Goal: Information Seeking & Learning: Find specific page/section

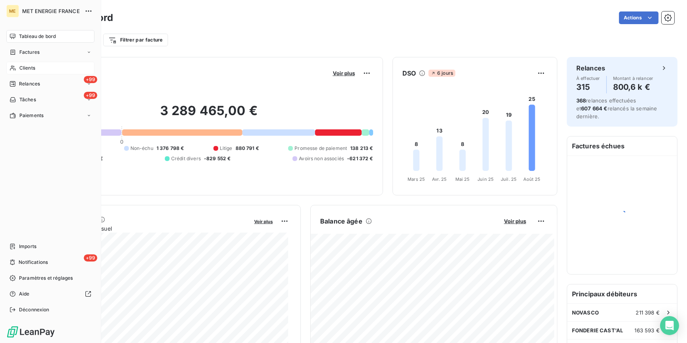
click at [39, 67] on div "Clients" at bounding box center [50, 68] width 88 height 13
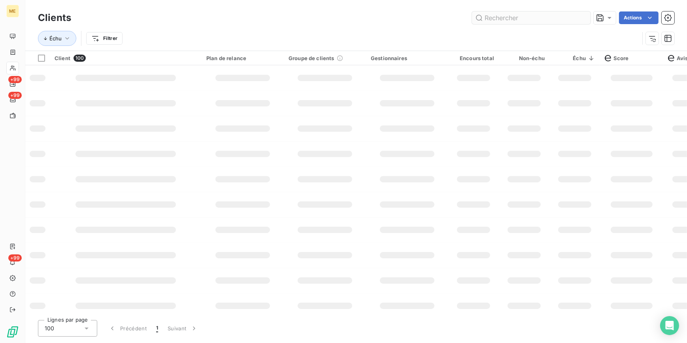
click at [527, 19] on input "text" at bounding box center [531, 17] width 119 height 13
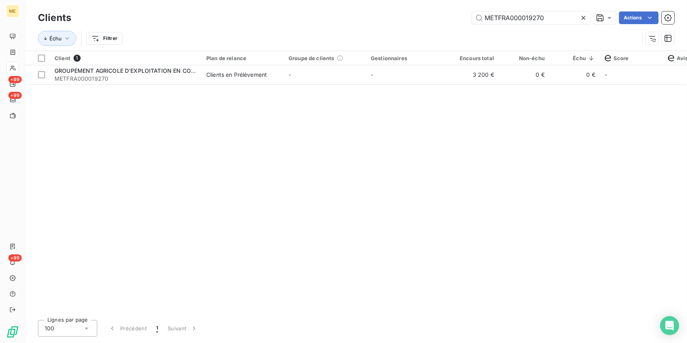
type input "METFRA000019270"
click at [412, 76] on td "-" at bounding box center [407, 74] width 82 height 19
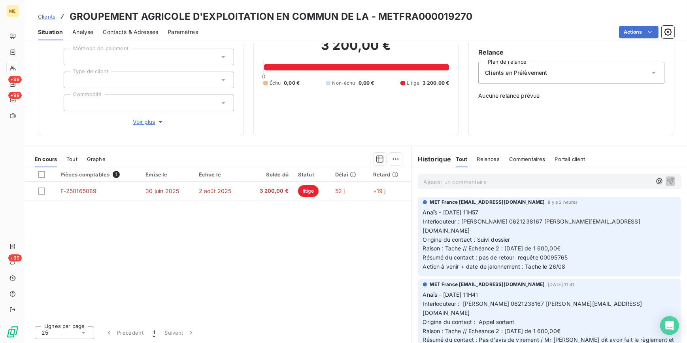
click at [45, 20] on link "Clients" at bounding box center [46, 17] width 17 height 8
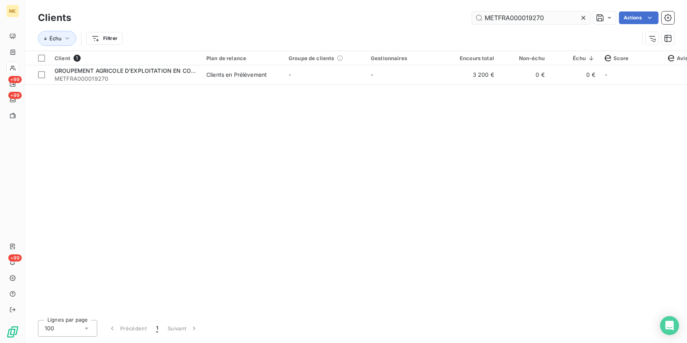
click at [582, 19] on icon at bounding box center [584, 18] width 8 height 8
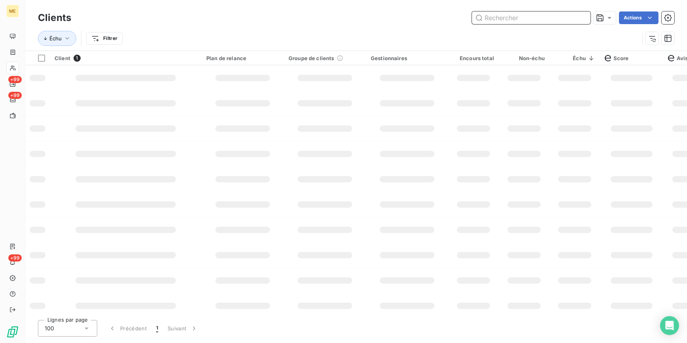
click at [579, 16] on input "text" at bounding box center [531, 17] width 119 height 13
paste input "METFRA000018520"
type input "METFRA000018520"
click at [495, 72] on td at bounding box center [473, 77] width 51 height 25
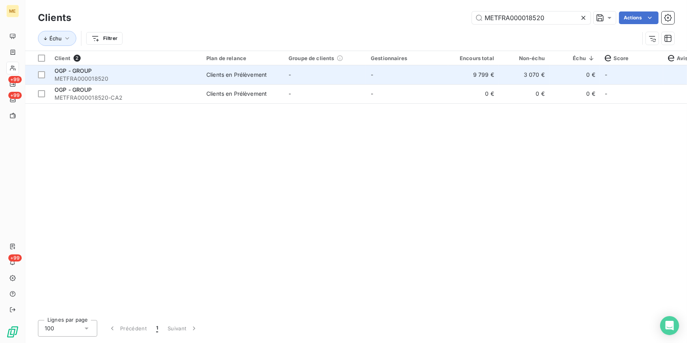
click at [446, 69] on td "-" at bounding box center [407, 74] width 82 height 19
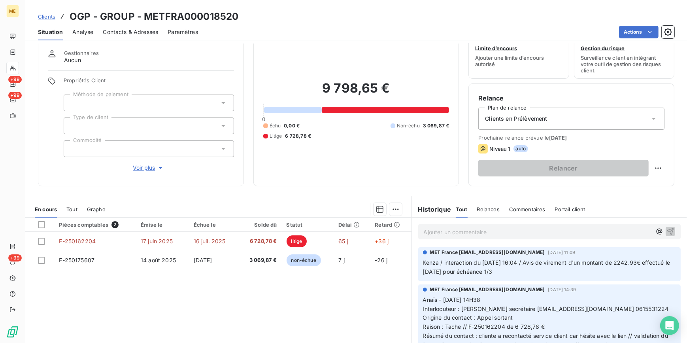
scroll to position [36, 0]
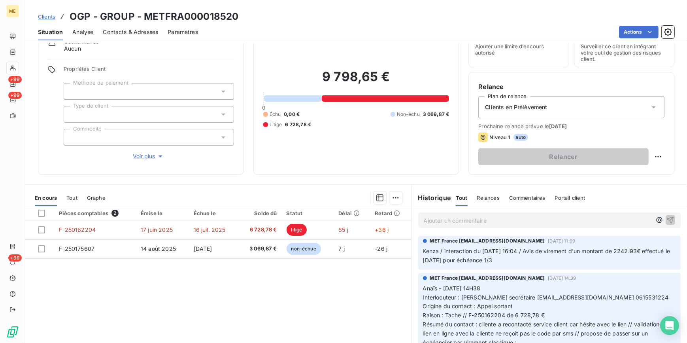
click at [44, 18] on span "Clients" at bounding box center [46, 16] width 17 height 6
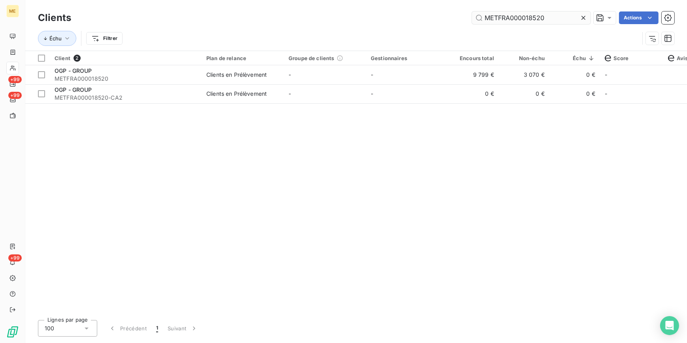
click at [581, 13] on div at bounding box center [585, 17] width 11 height 13
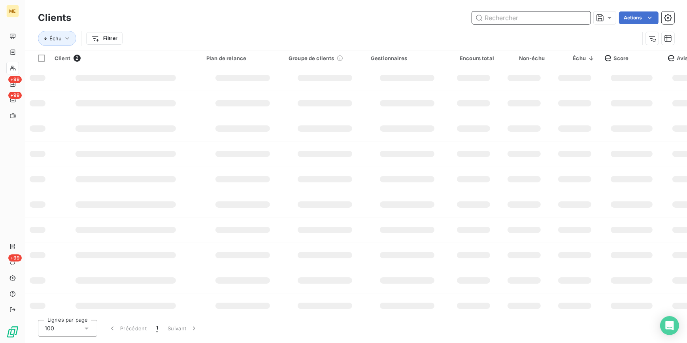
click at [577, 19] on input "text" at bounding box center [531, 17] width 119 height 13
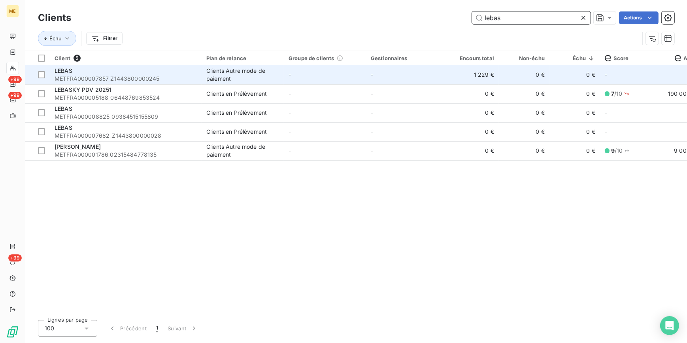
type input "lebas"
click at [395, 79] on td "-" at bounding box center [407, 74] width 82 height 19
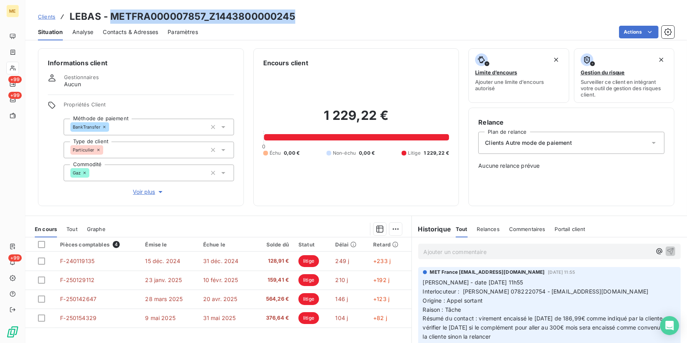
drag, startPoint x: 301, startPoint y: 18, endPoint x: 110, endPoint y: 11, distance: 191.5
click at [110, 11] on div "Clients LEBAS - METFRA000007857_Z1443800000245" at bounding box center [356, 16] width 662 height 14
click at [50, 16] on span "Clients" at bounding box center [46, 16] width 17 height 6
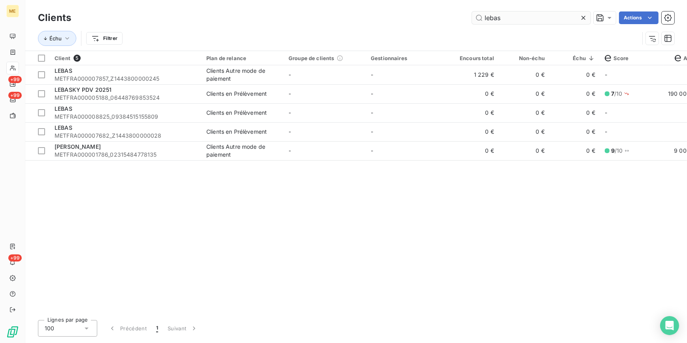
drag, startPoint x: 586, startPoint y: 17, endPoint x: 577, endPoint y: 11, distance: 10.6
click at [585, 15] on icon at bounding box center [584, 18] width 8 height 8
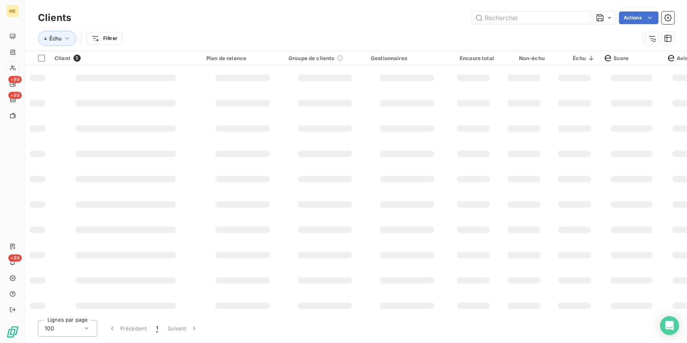
click at [576, 10] on div "Clients Actions" at bounding box center [356, 17] width 637 height 17
click at [564, 20] on input "text" at bounding box center [531, 17] width 119 height 13
paste input "METFRA000007052_06372503596067-CA1"
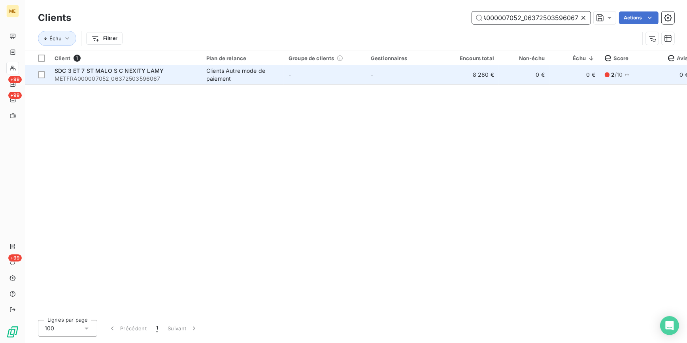
type input "METFRA000007052_06372503596067"
click at [469, 76] on td "8 280 €" at bounding box center [473, 74] width 51 height 19
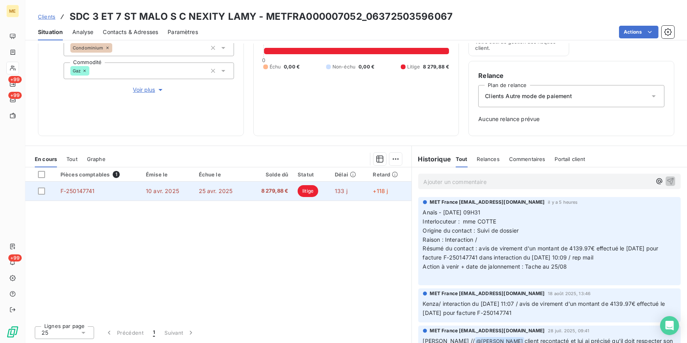
click at [106, 196] on td "F-250147741" at bounding box center [98, 190] width 85 height 19
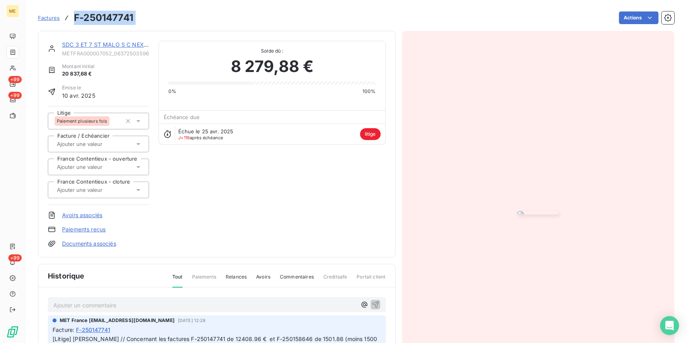
drag, startPoint x: 140, startPoint y: 19, endPoint x: 74, endPoint y: 11, distance: 66.0
click at [74, 11] on div "Factures F-250147741 Actions" at bounding box center [356, 17] width 637 height 17
copy section "F-250147741 Actions"
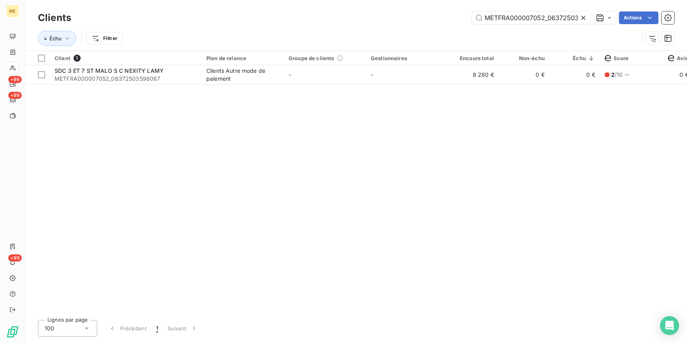
click at [584, 16] on icon at bounding box center [584, 18] width 8 height 8
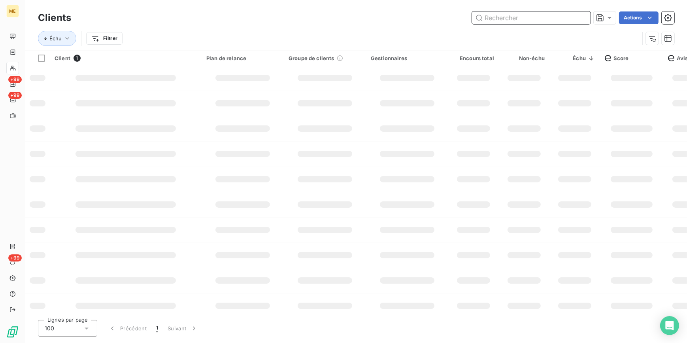
click at [584, 16] on input "text" at bounding box center [531, 17] width 119 height 13
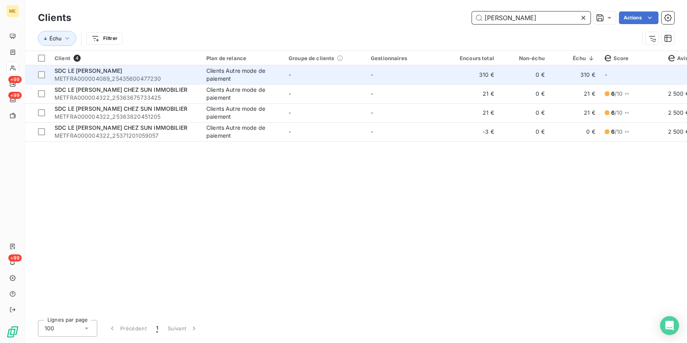
type input "[PERSON_NAME]"
click at [441, 78] on td "-" at bounding box center [407, 74] width 82 height 19
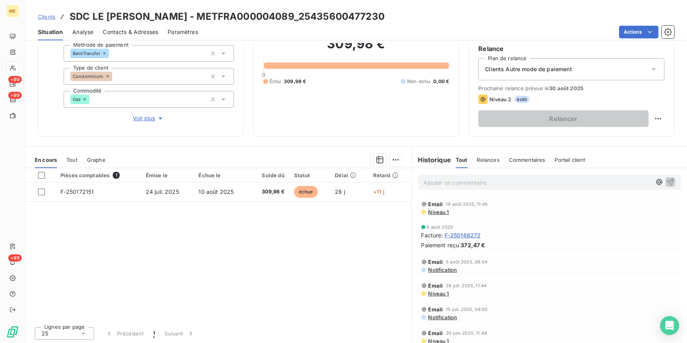
scroll to position [74, 0]
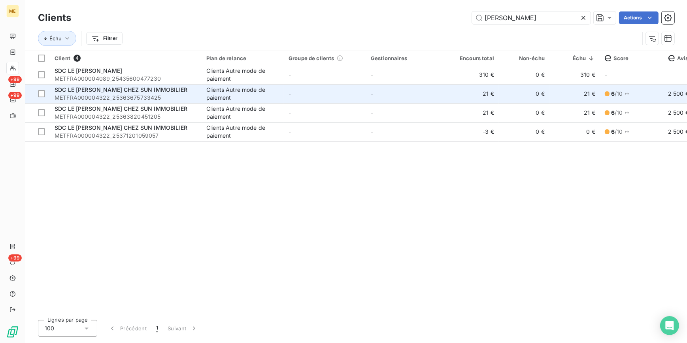
click at [197, 89] on td "SDC LE [PERSON_NAME] CHEZ SUN IMMOBILIER METFRA000004322_25363675733425" at bounding box center [126, 93] width 152 height 19
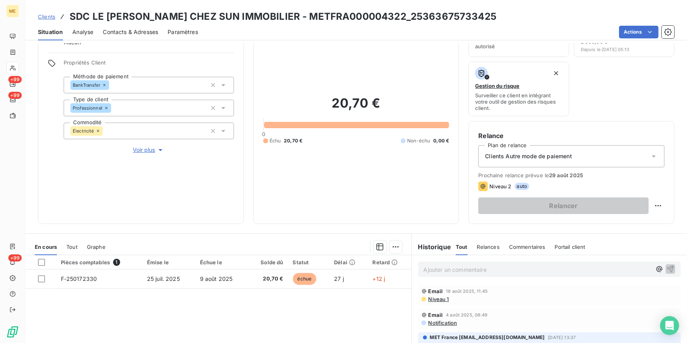
scroll to position [108, 0]
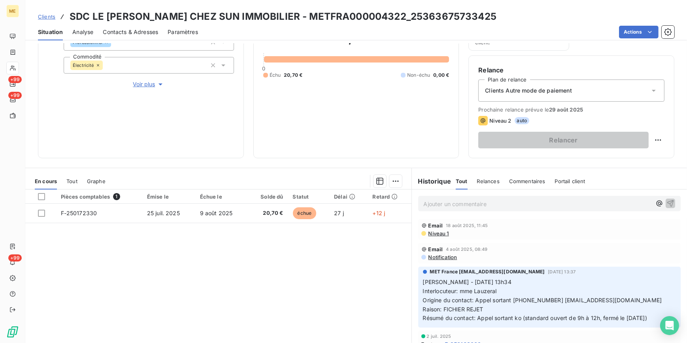
click at [46, 19] on span "Clients" at bounding box center [46, 16] width 17 height 6
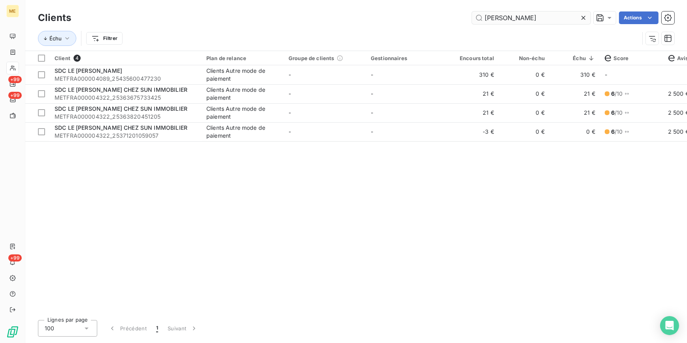
drag, startPoint x: 586, startPoint y: 19, endPoint x: 580, endPoint y: 15, distance: 6.3
click at [584, 17] on icon at bounding box center [584, 18] width 8 height 8
click at [580, 15] on input "text" at bounding box center [531, 17] width 119 height 13
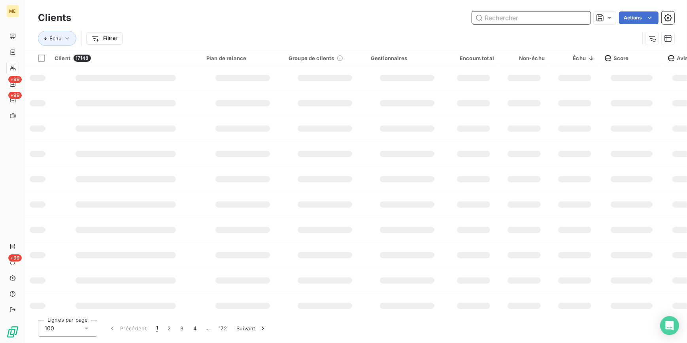
paste input "DALLEMAGNE"
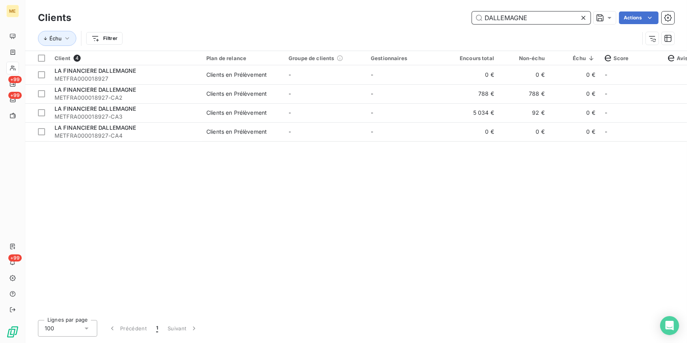
type input "DALLEMAGNE"
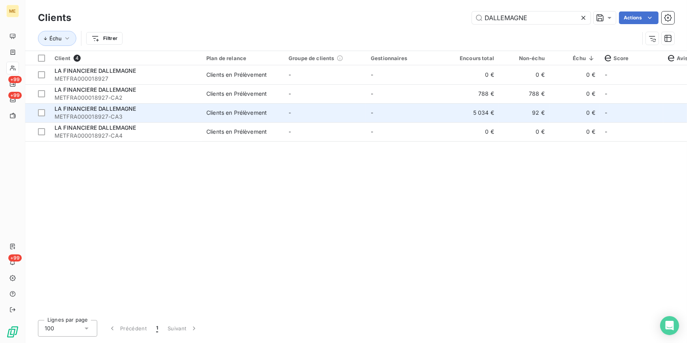
click at [371, 113] on span "-" at bounding box center [372, 112] width 2 height 7
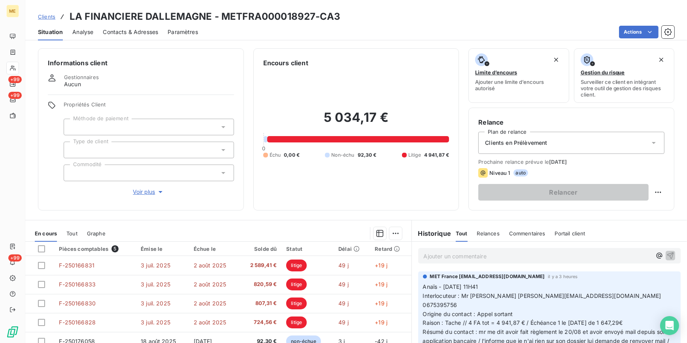
scroll to position [36, 0]
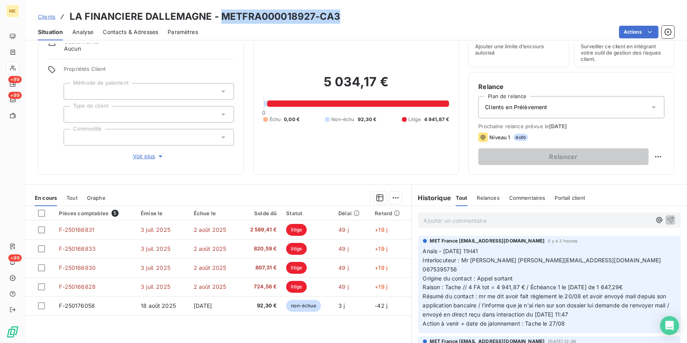
drag, startPoint x: 346, startPoint y: 17, endPoint x: 221, endPoint y: 16, distance: 124.1
click at [221, 16] on div "Clients LA FINANCIERE DALLEMAGNE - METFRA000018927-CA3" at bounding box center [356, 16] width 662 height 14
copy h3 "METFRA000018927-CA3"
click at [45, 15] on span "Clients" at bounding box center [46, 16] width 17 height 6
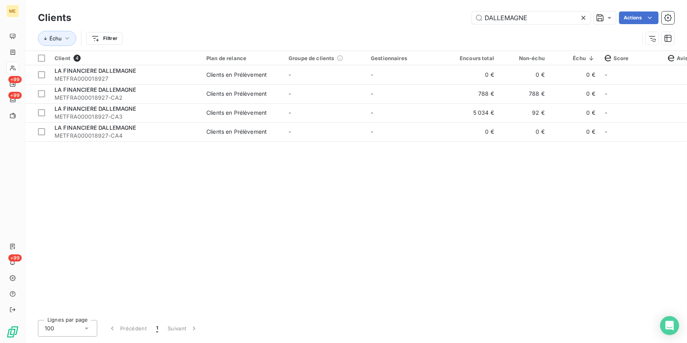
click at [582, 20] on icon at bounding box center [584, 18] width 8 height 8
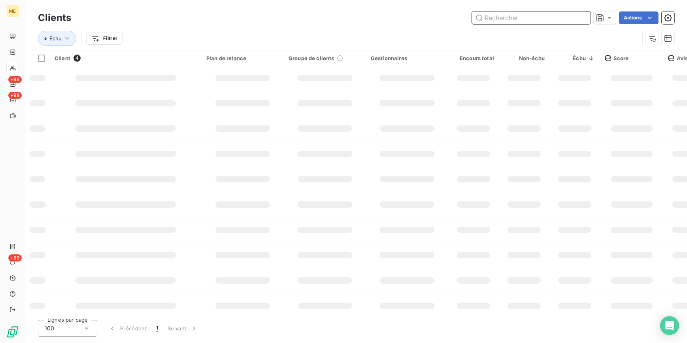
click at [582, 19] on input "text" at bounding box center [531, 17] width 119 height 13
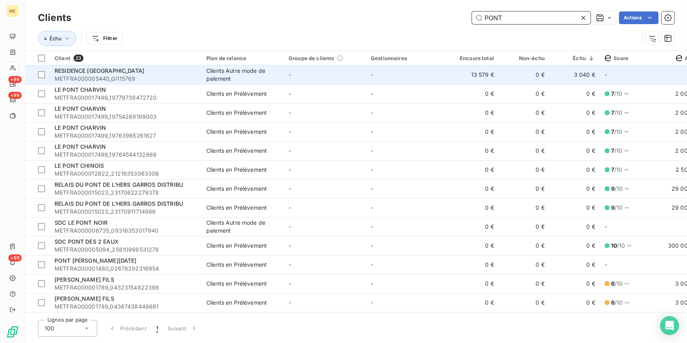
type input "PONT"
click at [348, 74] on td "-" at bounding box center [325, 74] width 82 height 19
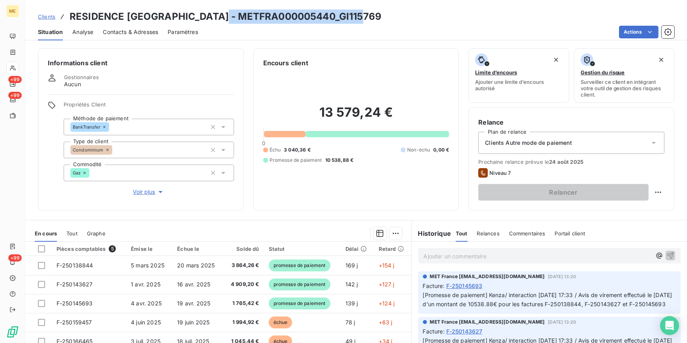
drag, startPoint x: 367, startPoint y: 12, endPoint x: 215, endPoint y: 20, distance: 151.2
click at [215, 20] on div "Clients RESIDENCE [GEOGRAPHIC_DATA] - METFRA000005440_GI115769" at bounding box center [356, 16] width 662 height 14
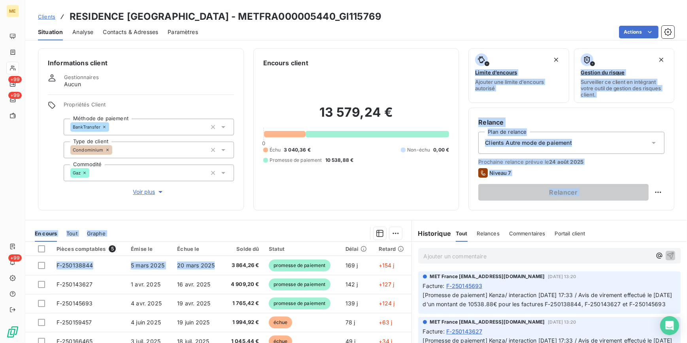
drag, startPoint x: 217, startPoint y: 264, endPoint x: 353, endPoint y: 167, distance: 166.7
click at [355, 165] on div "Informations client Gestionnaires Aucun Propriétés Client Méthode de paiement B…" at bounding box center [356, 192] width 662 height 299
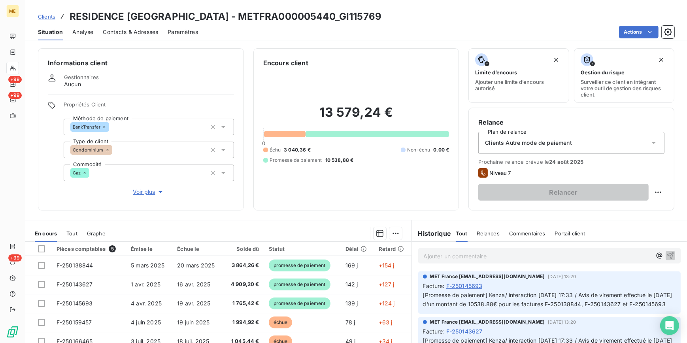
drag, startPoint x: 353, startPoint y: 167, endPoint x: 338, endPoint y: 182, distance: 21.0
click at [338, 182] on div "13 579,24 € 0 Échu 3 040,36 € Non-échu 0,00 € Promesse de paiement 10 538,88 €" at bounding box center [356, 134] width 186 height 133
drag, startPoint x: 574, startPoint y: 304, endPoint x: 477, endPoint y: 314, distance: 97.0
click at [477, 309] on p "[Promesse de paiement] Kenza/ interaction [DATE] 17:33 / Avis de virement effec…" at bounding box center [549, 300] width 253 height 18
copy span "F-250138844, F-250143627 et F-250145693"
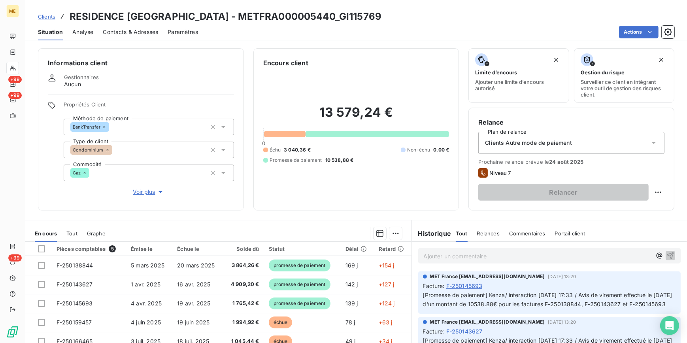
click at [51, 16] on span "Clients" at bounding box center [46, 16] width 17 height 6
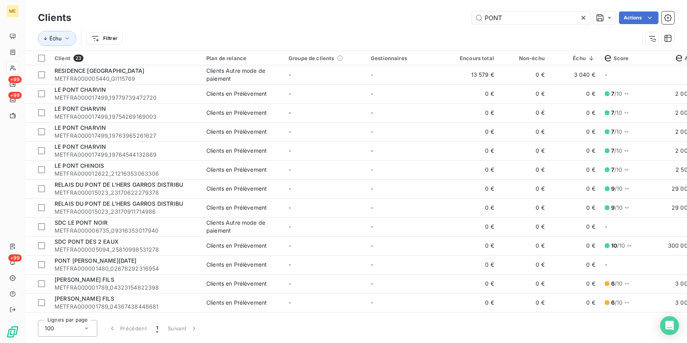
click at [585, 15] on icon at bounding box center [584, 18] width 8 height 8
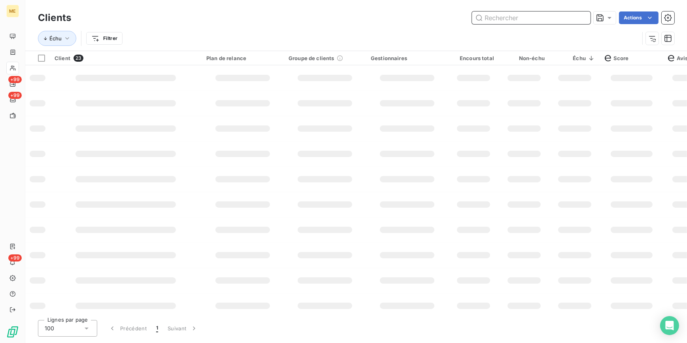
click at [578, 15] on input "text" at bounding box center [531, 17] width 119 height 13
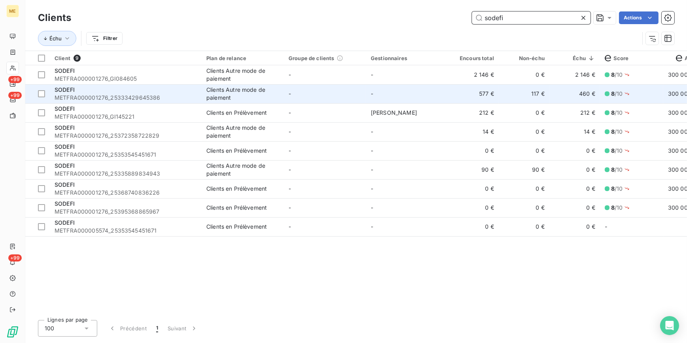
type input "sodefi"
click at [166, 94] on span "METFRA000001276_25333429645386" at bounding box center [126, 98] width 142 height 8
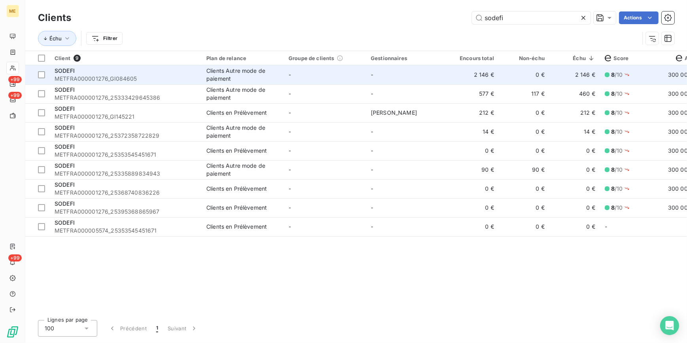
click at [163, 79] on span "METFRA000001276_GI084605" at bounding box center [126, 79] width 142 height 8
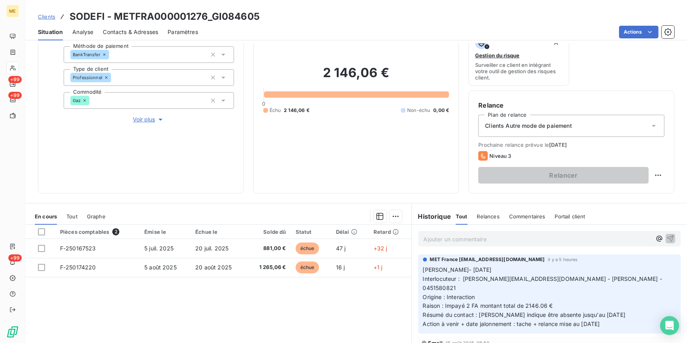
scroll to position [108, 0]
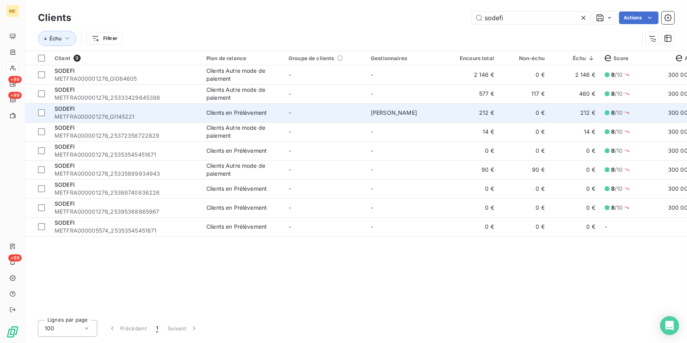
click at [174, 116] on span "METFRA000001276_GI145221" at bounding box center [126, 117] width 142 height 8
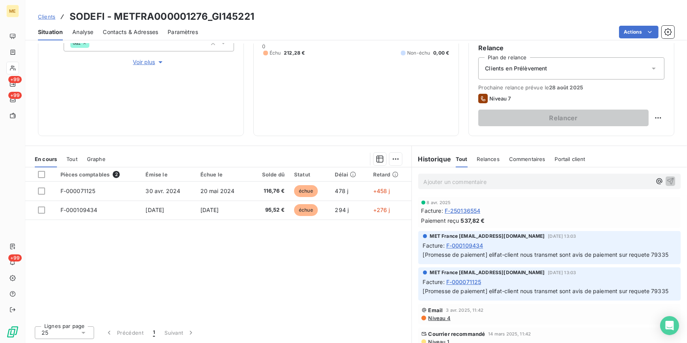
scroll to position [467, 0]
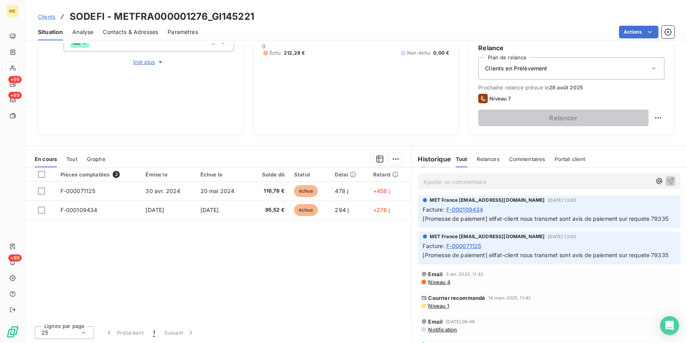
click at [147, 31] on span "Contacts & Adresses" at bounding box center [130, 32] width 55 height 8
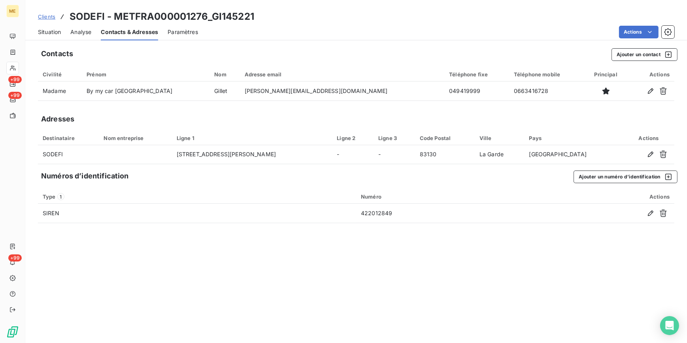
click at [51, 16] on span "Clients" at bounding box center [46, 16] width 17 height 6
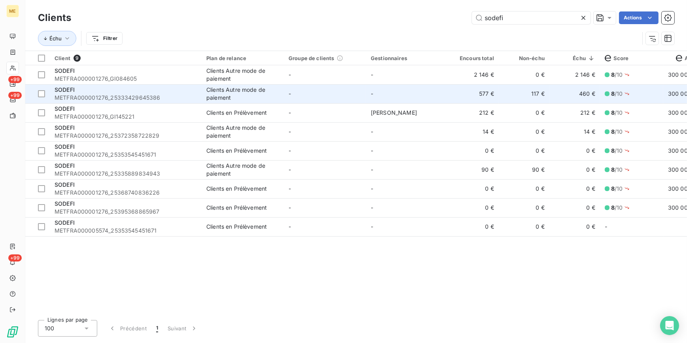
click at [138, 86] on div "SODEFI" at bounding box center [126, 90] width 142 height 8
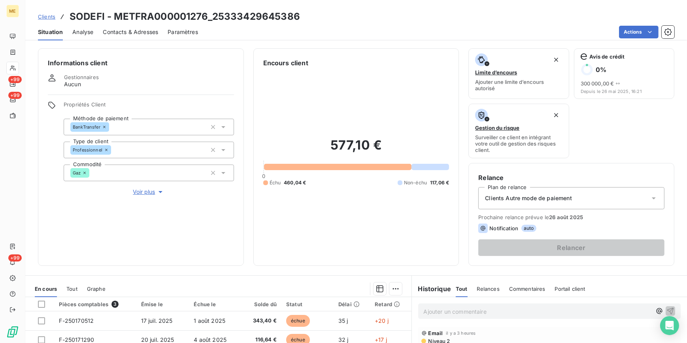
click at [137, 31] on span "Contacts & Adresses" at bounding box center [130, 32] width 55 height 8
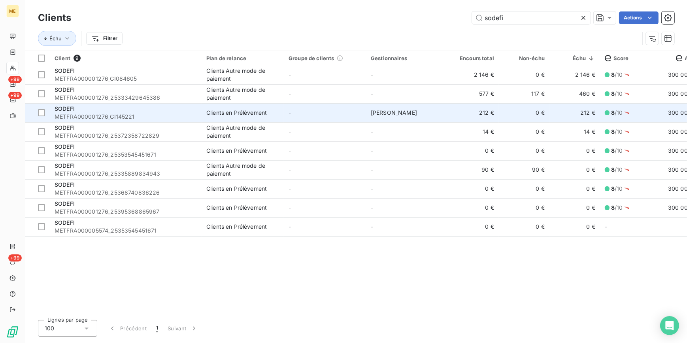
click at [78, 111] on div "SODEFI" at bounding box center [126, 109] width 142 height 8
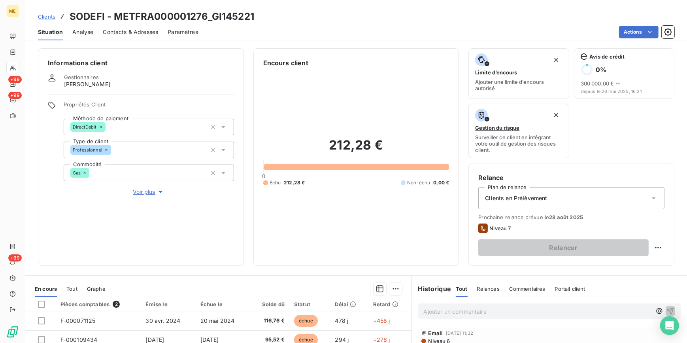
click at [142, 189] on span "Voir plus" at bounding box center [149, 192] width 32 height 8
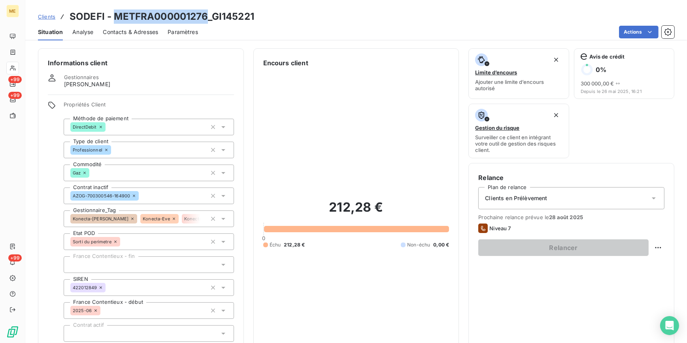
drag, startPoint x: 205, startPoint y: 14, endPoint x: 115, endPoint y: 5, distance: 90.6
click at [115, 5] on div "Clients SODEFI - METFRA000001276_GI145221 Situation Analyse Contacts & Adresses…" at bounding box center [356, 20] width 662 height 40
copy h3 "METFRA000001276"
click at [47, 16] on span "Clients" at bounding box center [46, 16] width 17 height 6
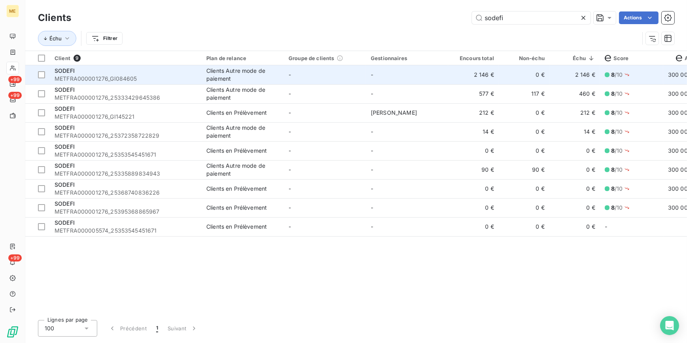
click at [144, 77] on span "METFRA000001276_GI084605" at bounding box center [126, 79] width 142 height 8
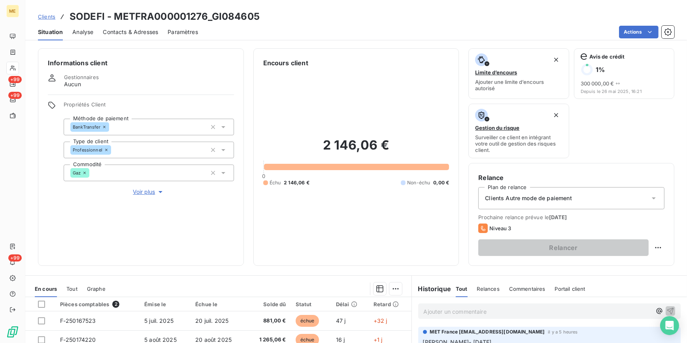
click at [129, 32] on span "Contacts & Adresses" at bounding box center [130, 32] width 55 height 8
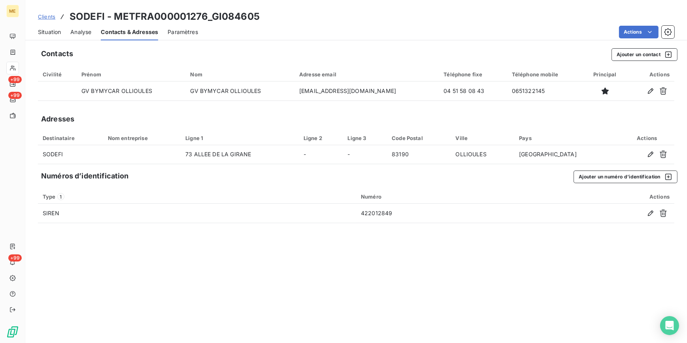
click at [42, 18] on span "Clients" at bounding box center [46, 16] width 17 height 6
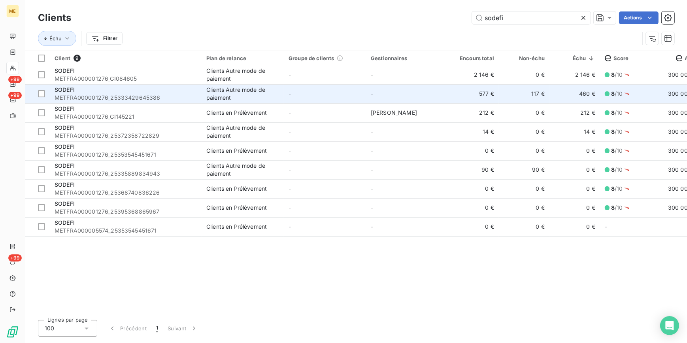
click at [140, 94] on span "METFRA000001276_25333429645386" at bounding box center [126, 98] width 142 height 8
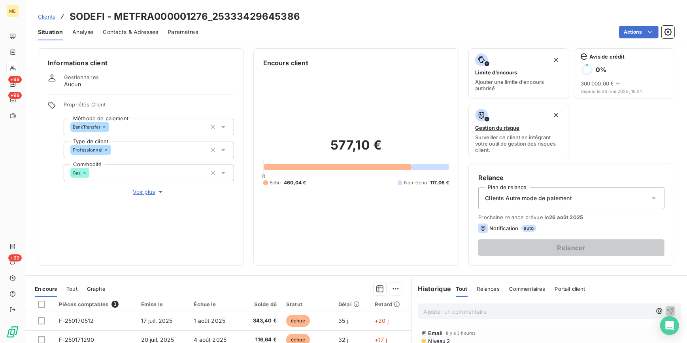
click at [120, 36] on span "Contacts & Adresses" at bounding box center [130, 32] width 55 height 8
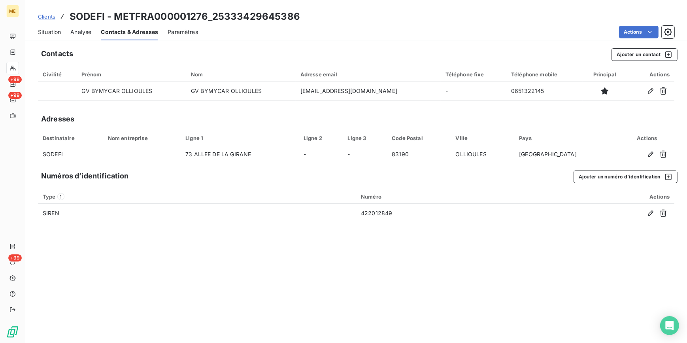
click at [46, 15] on span "Clients" at bounding box center [46, 16] width 17 height 6
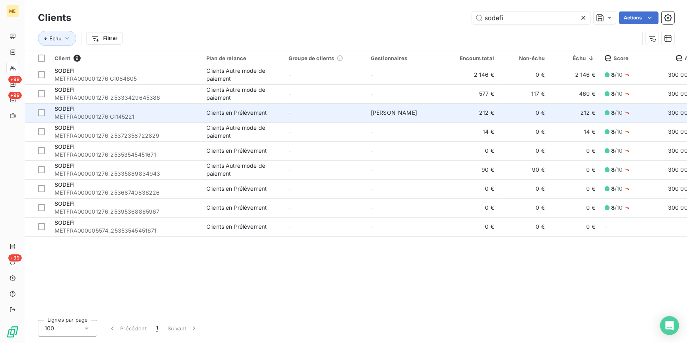
click at [160, 118] on span "METFRA000001276_GI145221" at bounding box center [126, 117] width 142 height 8
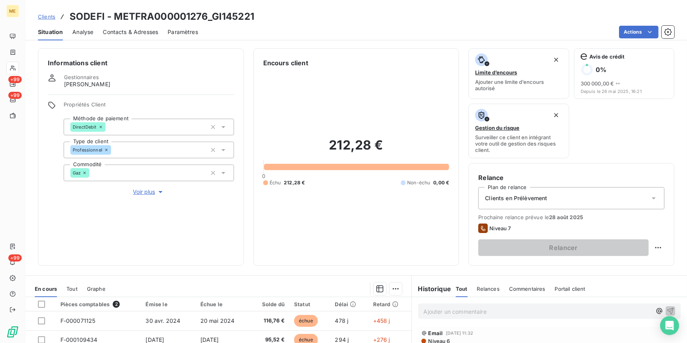
click at [132, 30] on span "Contacts & Adresses" at bounding box center [130, 32] width 55 height 8
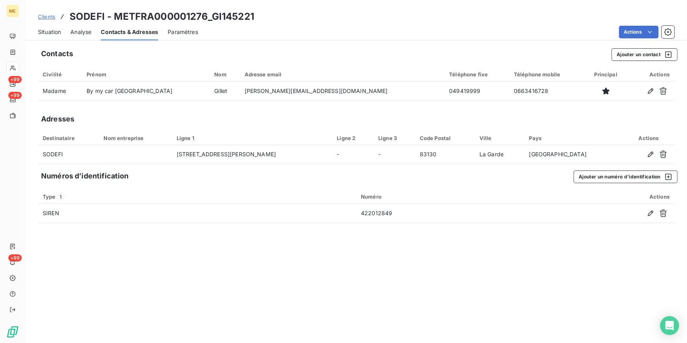
click at [49, 18] on span "Clients" at bounding box center [46, 16] width 17 height 6
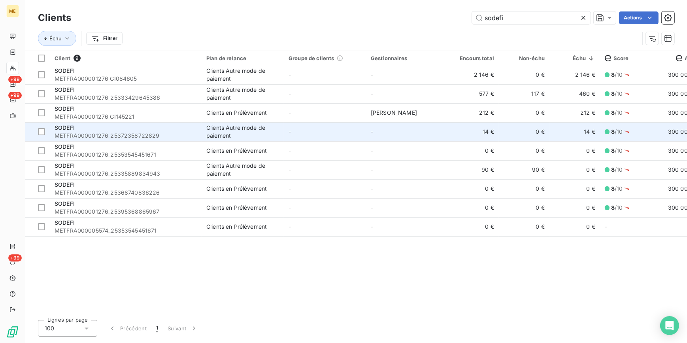
click at [141, 127] on div "SODEFI" at bounding box center [126, 128] width 142 height 8
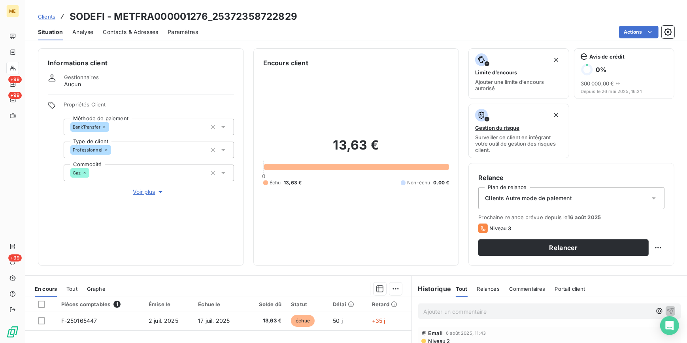
click at [126, 32] on span "Contacts & Adresses" at bounding box center [130, 32] width 55 height 8
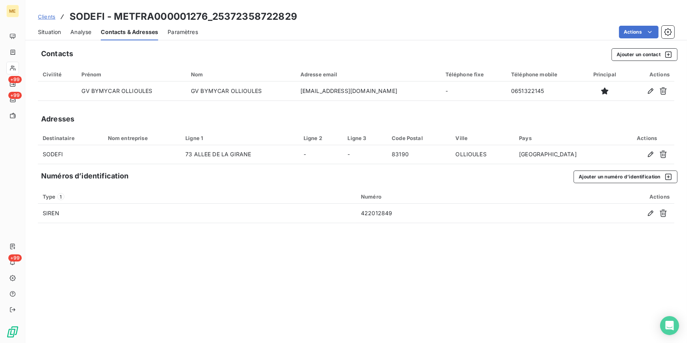
click at [45, 15] on span "Clients" at bounding box center [46, 16] width 17 height 6
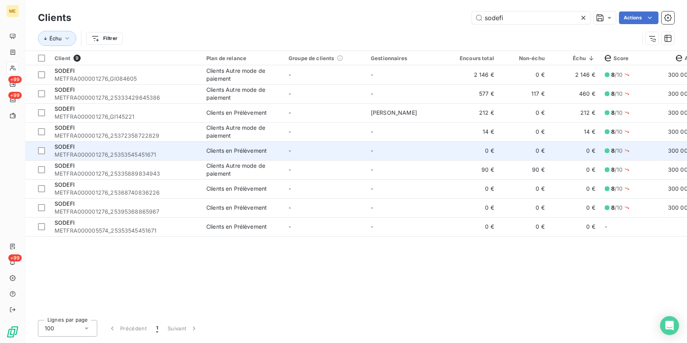
click at [179, 147] on div "SODEFI" at bounding box center [126, 147] width 142 height 8
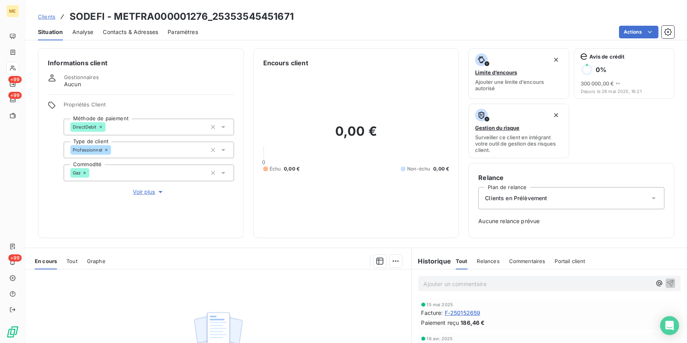
click at [139, 28] on span "Contacts & Adresses" at bounding box center [130, 32] width 55 height 8
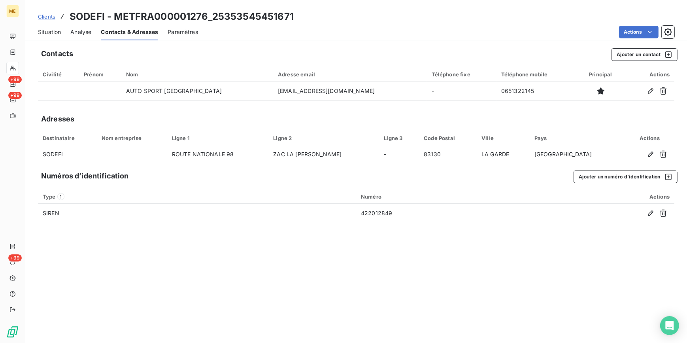
click at [51, 15] on span "Clients" at bounding box center [46, 16] width 17 height 6
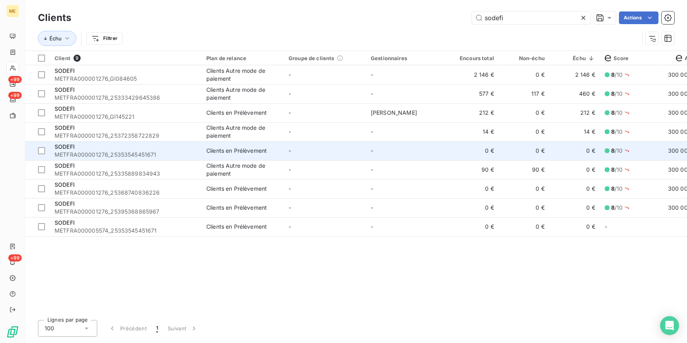
click at [123, 156] on span "METFRA000001276_25353545451671" at bounding box center [126, 155] width 142 height 8
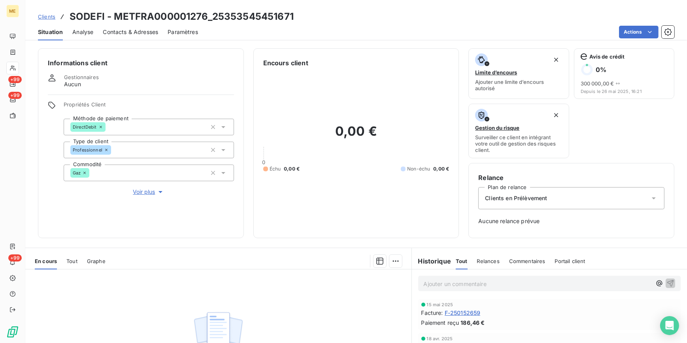
click at [117, 31] on span "Contacts & Adresses" at bounding box center [130, 32] width 55 height 8
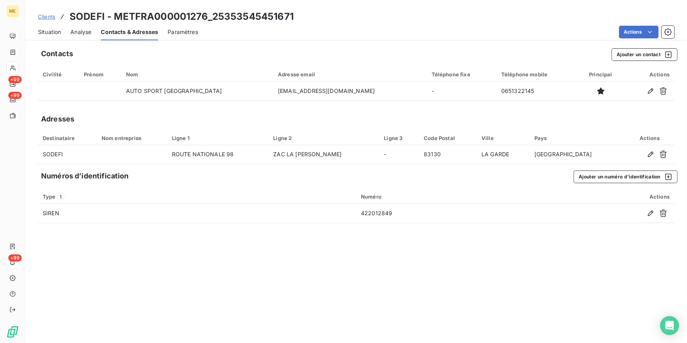
click at [51, 11] on div "Clients SODEFI - METFRA000001276_25353545451671" at bounding box center [166, 16] width 256 height 14
click at [48, 13] on link "Clients" at bounding box center [46, 17] width 17 height 8
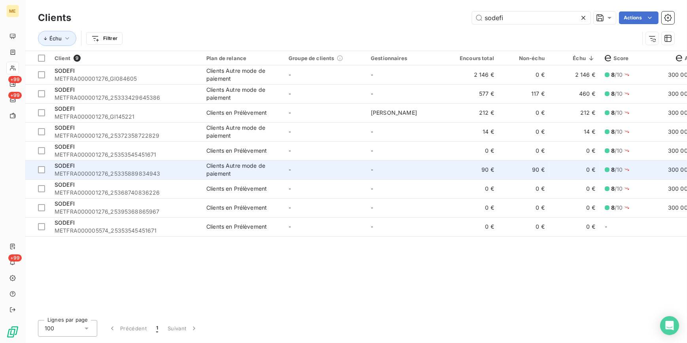
click at [251, 169] on div "Clients Autre mode de paiement" at bounding box center [242, 170] width 73 height 16
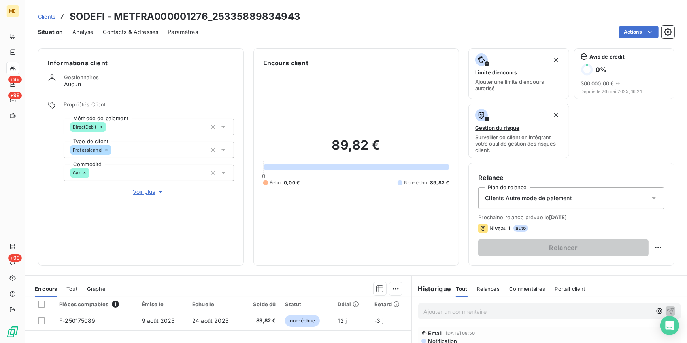
click at [125, 32] on span "Contacts & Adresses" at bounding box center [130, 32] width 55 height 8
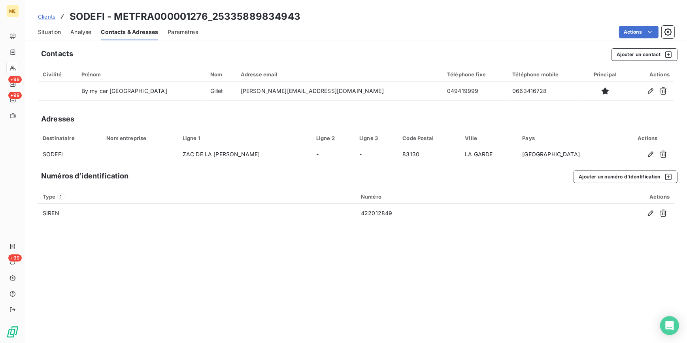
click at [53, 30] on span "Situation" at bounding box center [49, 32] width 23 height 8
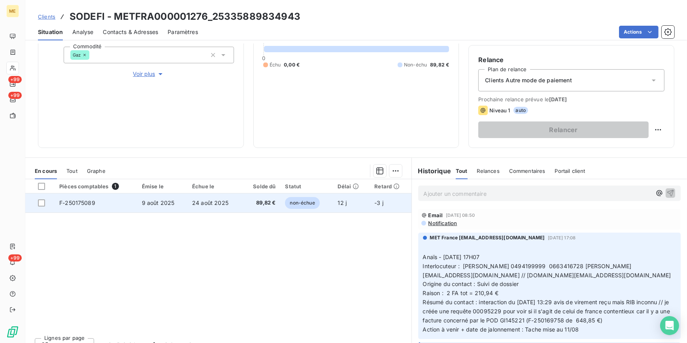
scroll to position [130, 0]
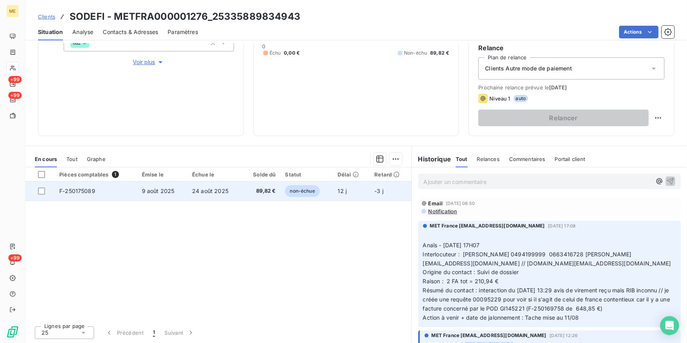
click at [189, 189] on td "24 août 2025" at bounding box center [214, 190] width 55 height 19
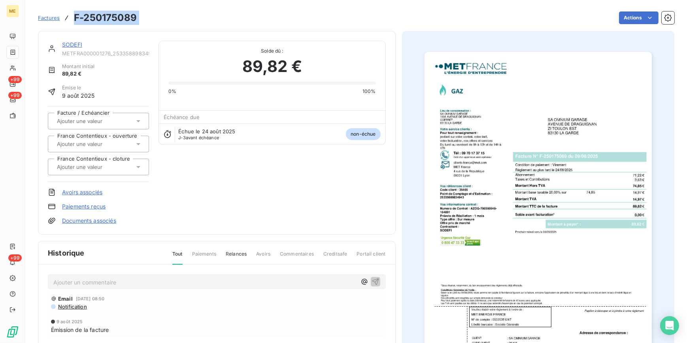
drag, startPoint x: 128, startPoint y: 20, endPoint x: 74, endPoint y: 17, distance: 53.8
click at [74, 17] on div "Factures F-250175089 Actions" at bounding box center [356, 17] width 637 height 17
copy section "F-250175089 Actions"
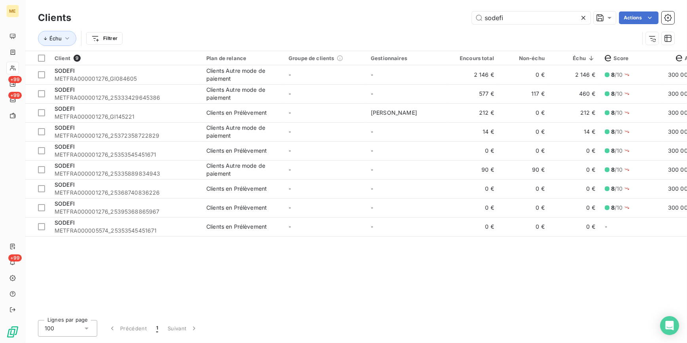
click at [580, 21] on icon at bounding box center [584, 18] width 8 height 8
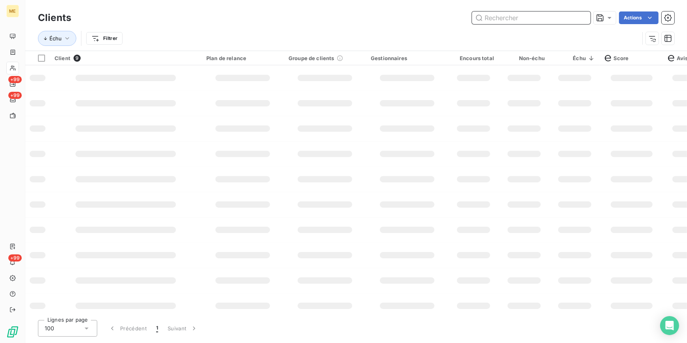
click at [579, 19] on input "text" at bounding box center [531, 17] width 119 height 13
paste input "FILLINGER"
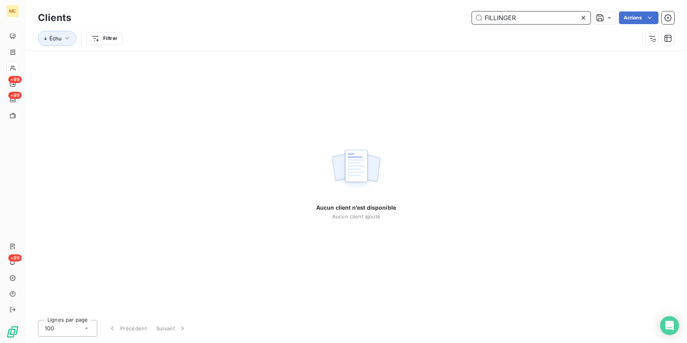
type input "FILLINGER"
click at [580, 18] on icon at bounding box center [584, 18] width 8 height 8
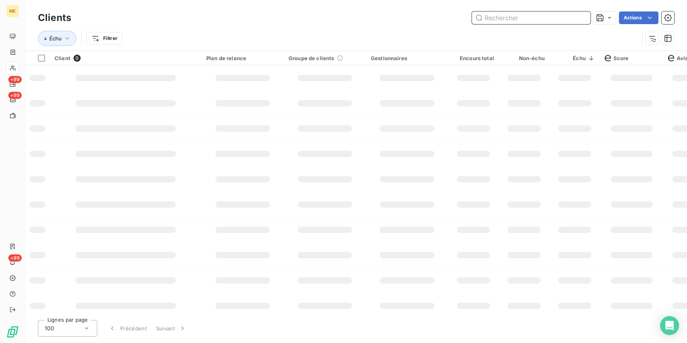
click at [521, 17] on input "text" at bounding box center [531, 17] width 119 height 13
type input "p"
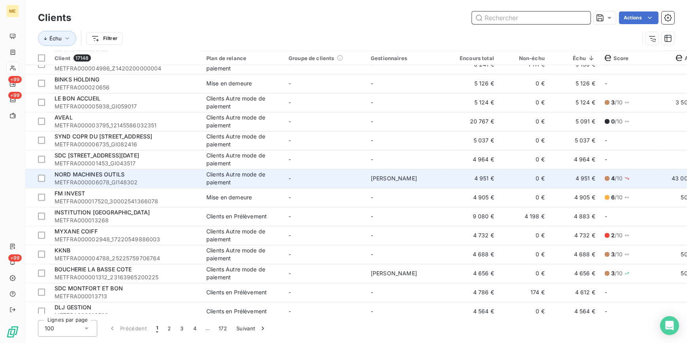
scroll to position [1652, 0]
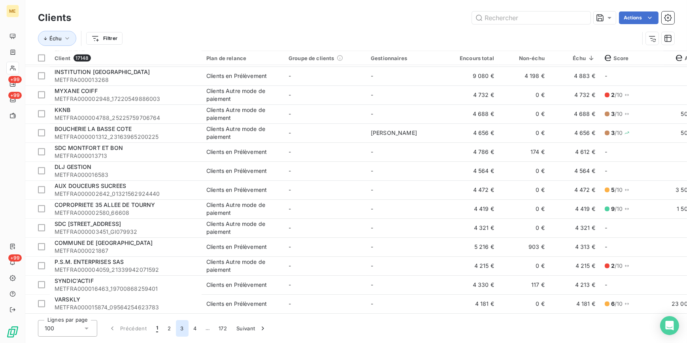
click at [183, 325] on button "3" at bounding box center [182, 328] width 13 height 17
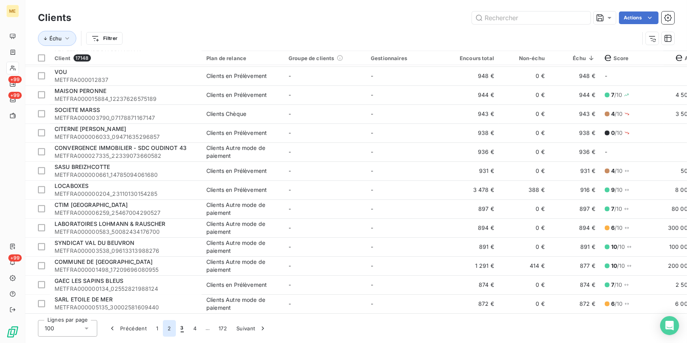
click at [170, 331] on button "2" at bounding box center [169, 328] width 13 height 17
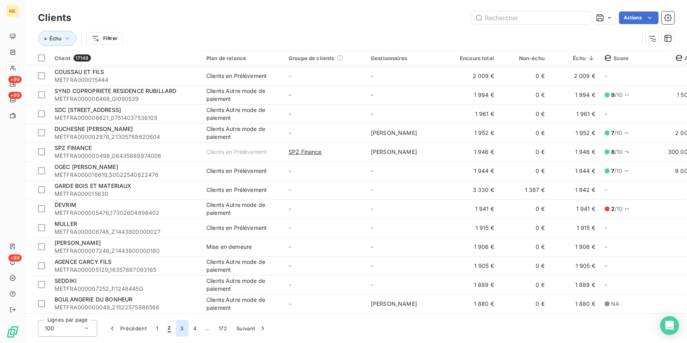
click at [185, 332] on button "3" at bounding box center [182, 328] width 13 height 17
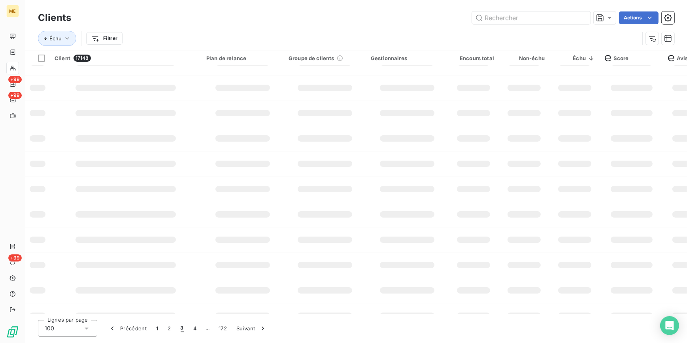
scroll to position [0, 0]
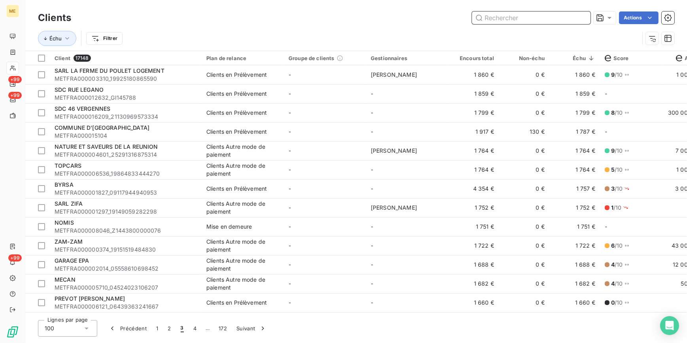
click at [516, 20] on input "text" at bounding box center [531, 17] width 119 height 13
paste input "[PERSON_NAME]"
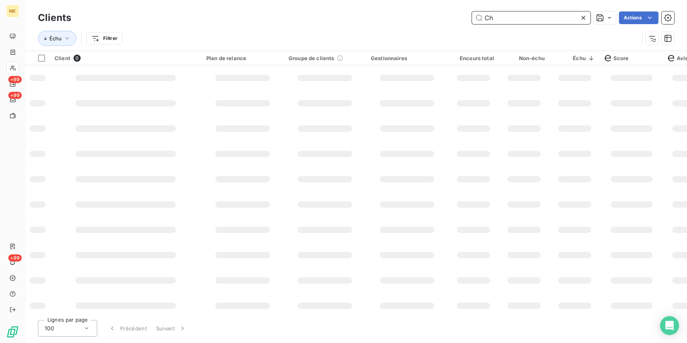
type input "C"
type input "r"
click at [534, 16] on input "text" at bounding box center [531, 17] width 119 height 13
paste input "METFRA000007596_Z6852000000097"
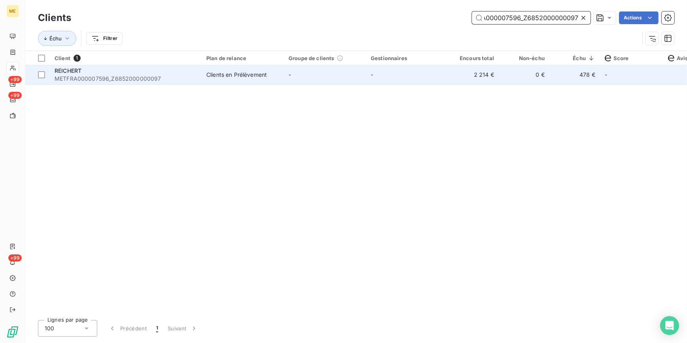
type input "METFRA000007596_Z6852000000097"
click at [316, 82] on td "-" at bounding box center [325, 74] width 82 height 19
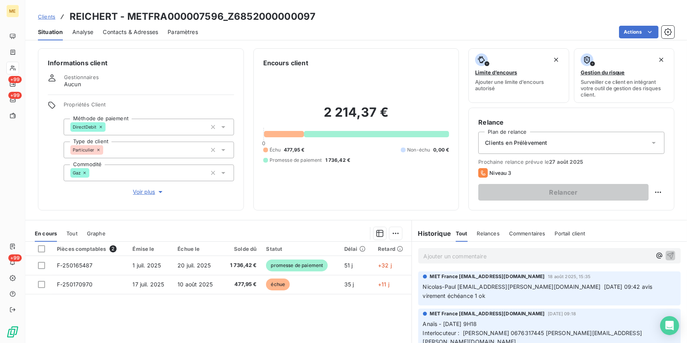
scroll to position [36, 0]
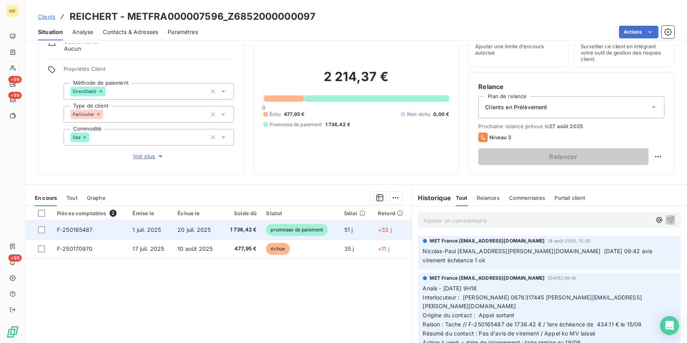
click at [137, 224] on td "1 juil. 2025" at bounding box center [150, 229] width 45 height 19
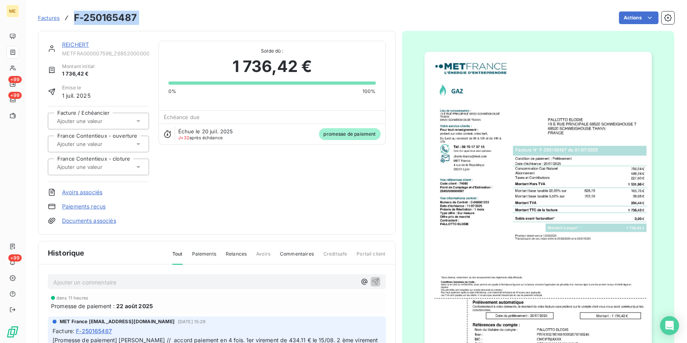
drag, startPoint x: 146, startPoint y: 18, endPoint x: 75, endPoint y: 20, distance: 71.2
click at [75, 20] on div "Factures F-250165487 Actions" at bounding box center [356, 17] width 637 height 17
copy section "F-250165487 Actions"
click at [53, 15] on span "Factures" at bounding box center [49, 18] width 22 height 6
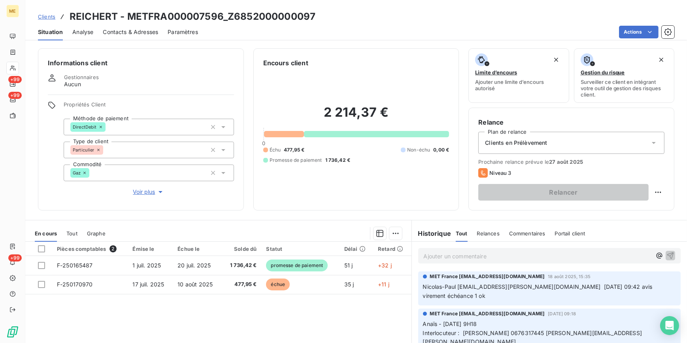
click at [47, 13] on link "Clients" at bounding box center [46, 17] width 17 height 8
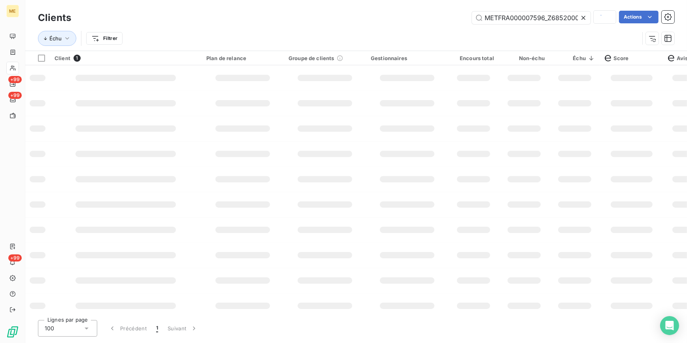
scroll to position [0, 24]
click at [587, 21] on icon at bounding box center [584, 18] width 8 height 8
click at [579, 17] on input "text" at bounding box center [531, 17] width 119 height 13
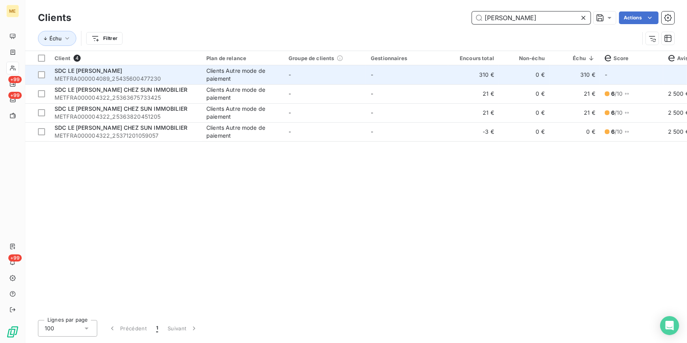
type input "[PERSON_NAME]"
click at [505, 82] on td "0 €" at bounding box center [524, 74] width 51 height 19
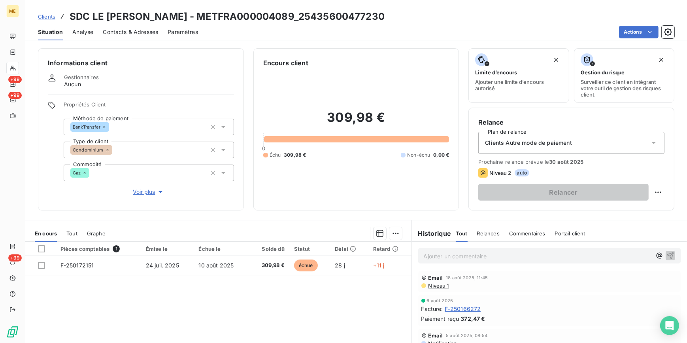
click at [120, 34] on span "Contacts & Adresses" at bounding box center [130, 32] width 55 height 8
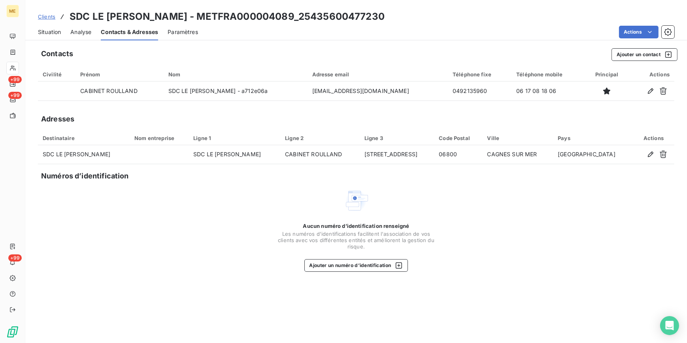
click at [56, 34] on span "Situation" at bounding box center [49, 32] width 23 height 8
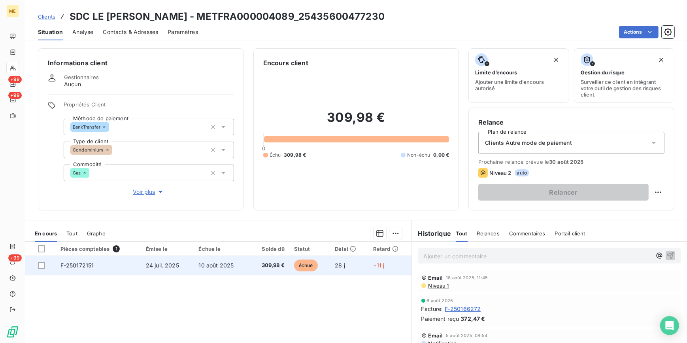
click at [217, 265] on span "10 août 2025" at bounding box center [215, 265] width 35 height 7
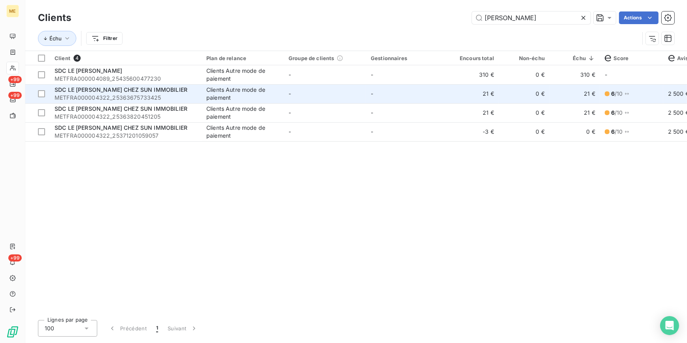
click at [142, 94] on span "METFRA000004322_25363675733425" at bounding box center [126, 98] width 142 height 8
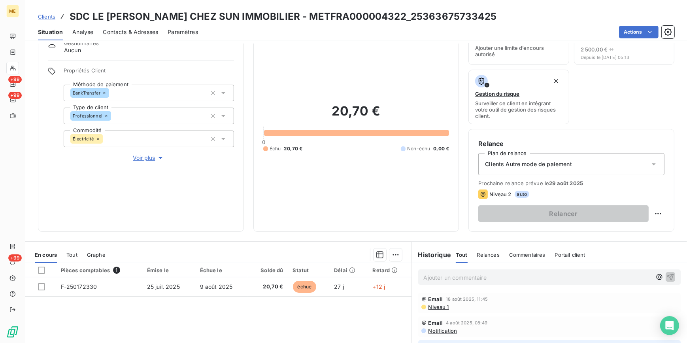
scroll to position [72, 0]
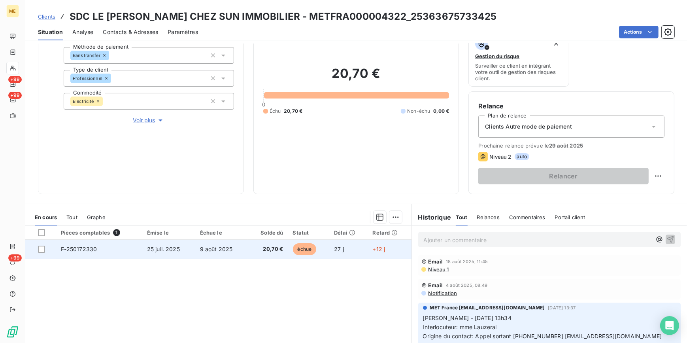
click at [202, 242] on td "9 août 2025" at bounding box center [221, 249] width 53 height 19
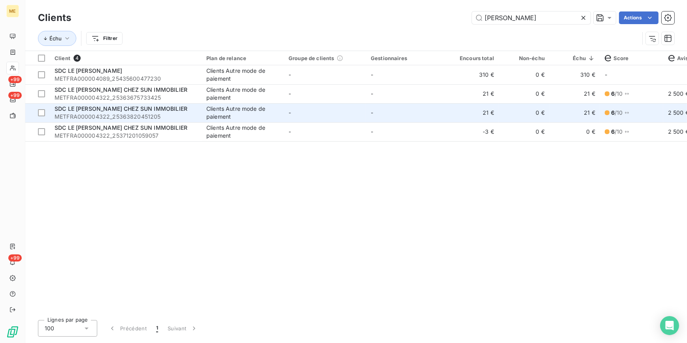
click at [134, 111] on span "SDC LE [PERSON_NAME] CHEZ SUN IMMOBILIER" at bounding box center [121, 108] width 133 height 7
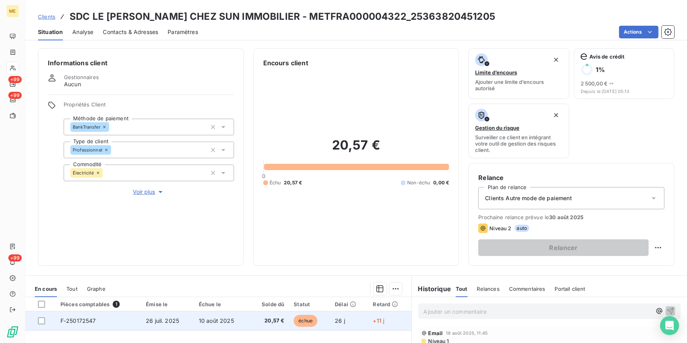
click at [127, 314] on td "F-250172547" at bounding box center [98, 320] width 85 height 19
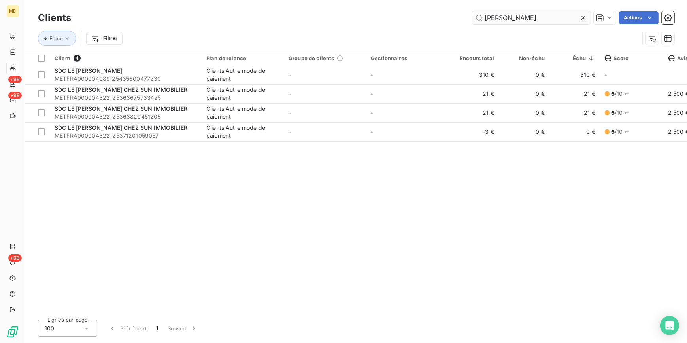
drag, startPoint x: 587, startPoint y: 17, endPoint x: 582, endPoint y: 17, distance: 4.8
click at [584, 18] on div at bounding box center [585, 17] width 11 height 13
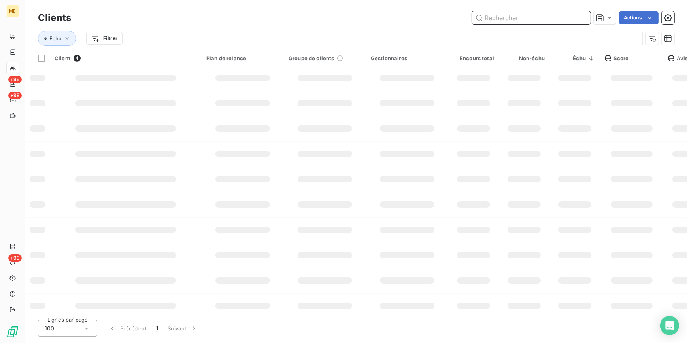
click at [582, 16] on input "text" at bounding box center [531, 17] width 119 height 13
paste input "MASHFI"
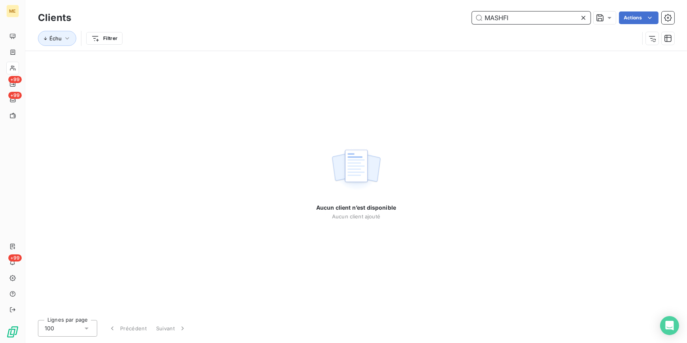
type input "MASHFI"
